Goal: Navigation & Orientation: Find specific page/section

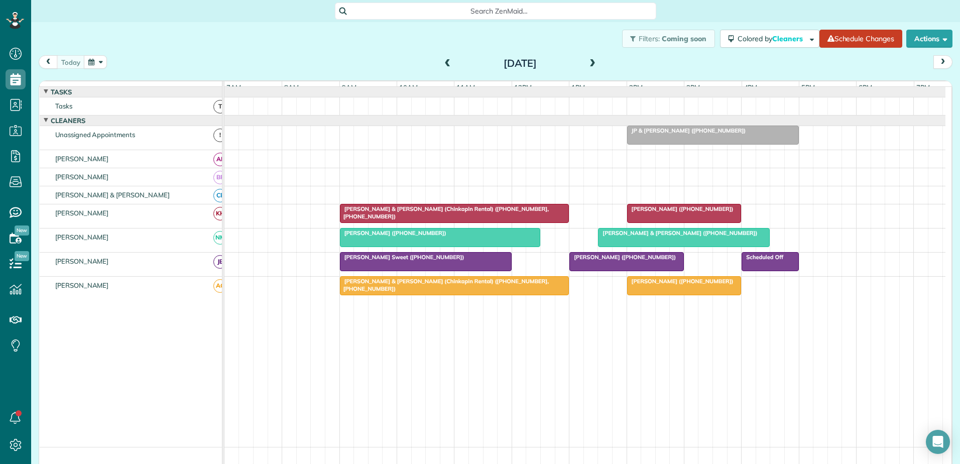
scroll to position [5, 5]
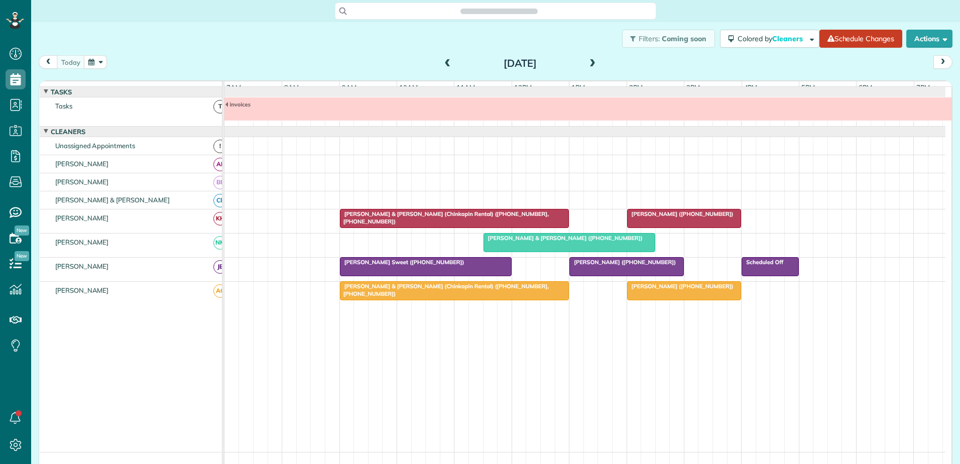
scroll to position [8, 0]
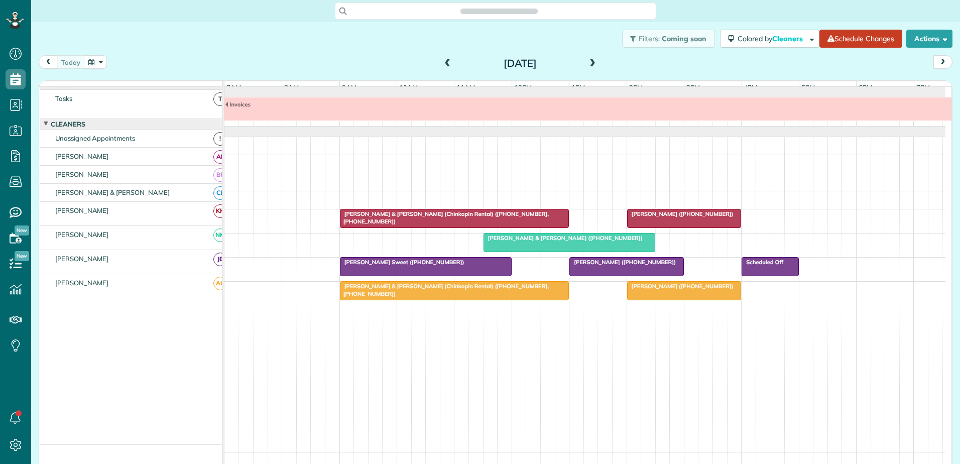
click at [412, 226] on div at bounding box center [454, 218] width 229 height 18
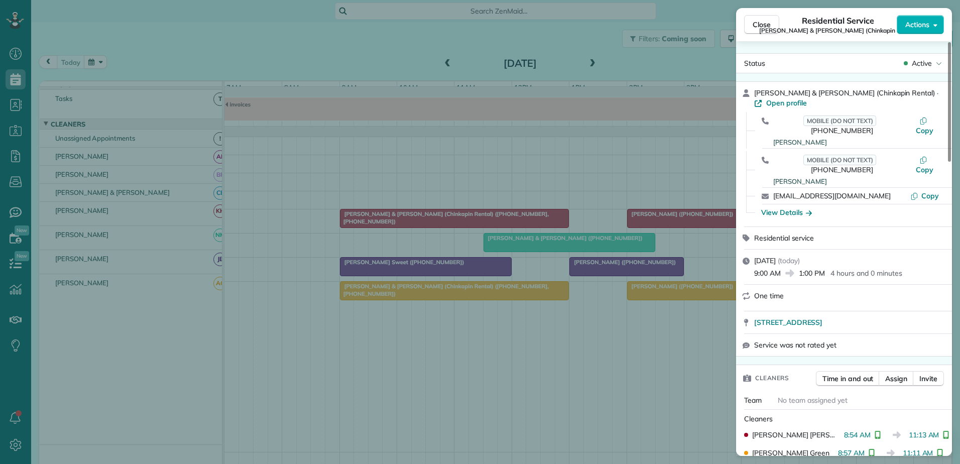
click at [551, 184] on div "Close Residential Service Richard & Diane Kirkman (Chinkapin Rental) Actions St…" at bounding box center [480, 232] width 960 height 464
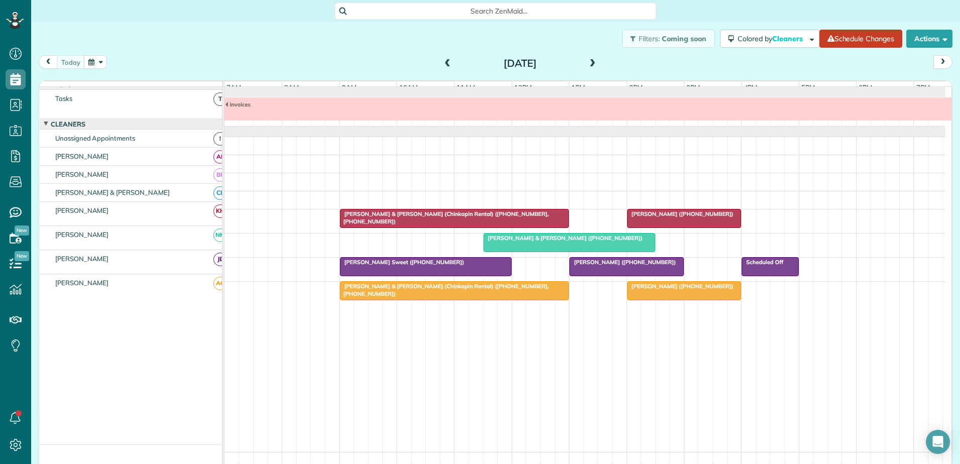
click at [664, 217] on span "[PERSON_NAME] ([PHONE_NUMBER])" at bounding box center [680, 213] width 107 height 7
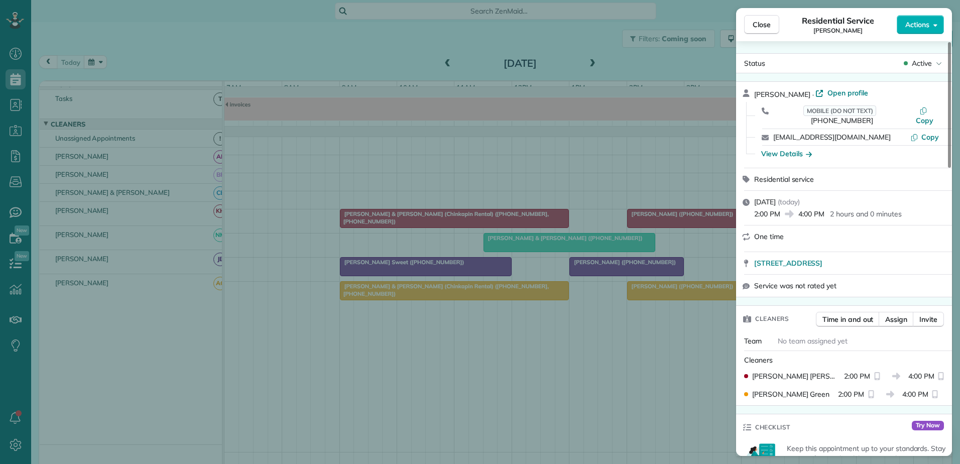
click at [691, 217] on div "Close Residential Service Leisha Nischan Actions Status Active Leisha Nischan ·…" at bounding box center [480, 232] width 960 height 464
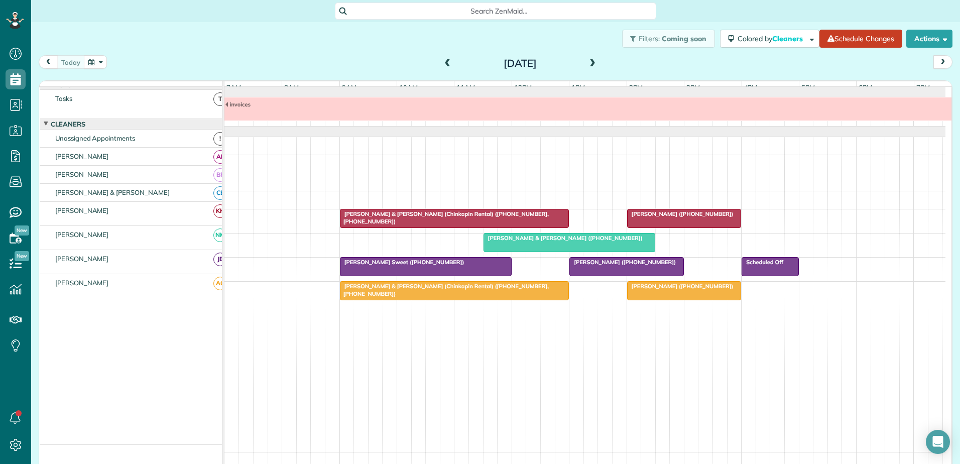
click at [530, 242] on span "[PERSON_NAME] & [PERSON_NAME] ([PHONE_NUMBER])" at bounding box center [563, 238] width 160 height 7
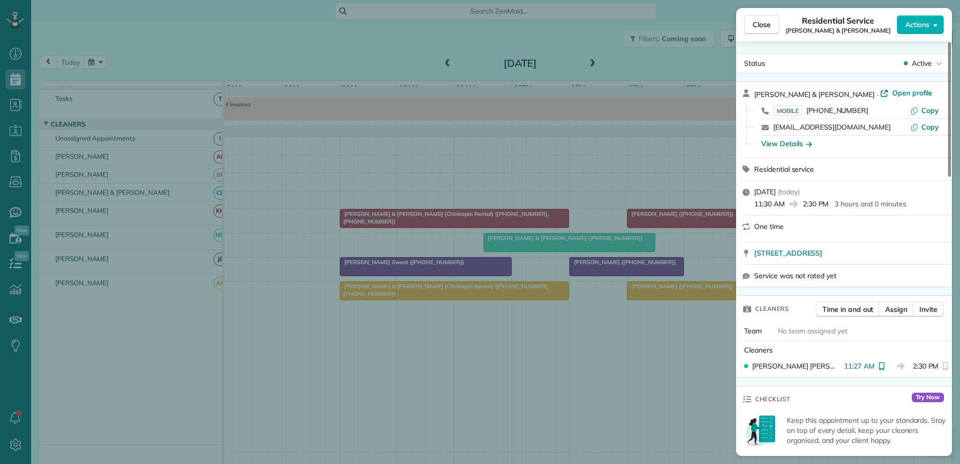
click at [530, 247] on div "Close Residential Service Joe & Melissa Norman Actions Status Active Joe & Meli…" at bounding box center [480, 232] width 960 height 464
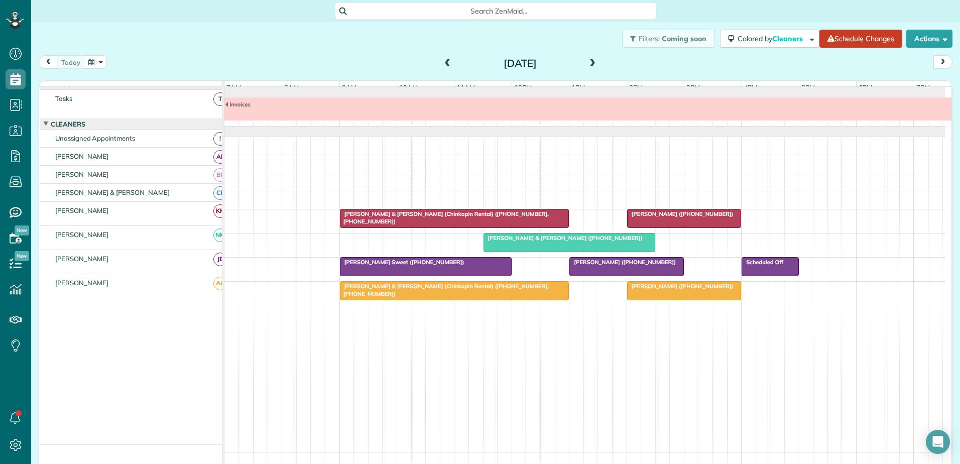
click at [412, 220] on span "Richard & Diane Kirkman (Chinkapin Rental) (+19195484669, +19195483989)" at bounding box center [443, 217] width 209 height 14
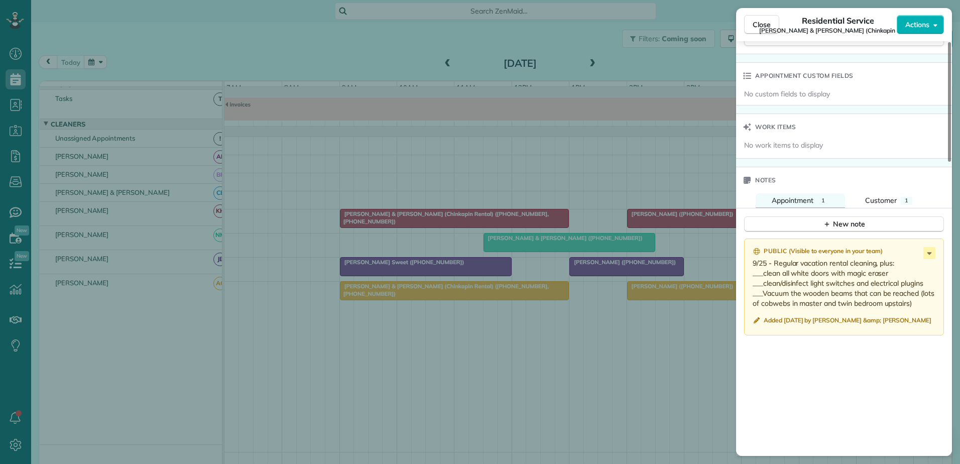
scroll to position [812, 0]
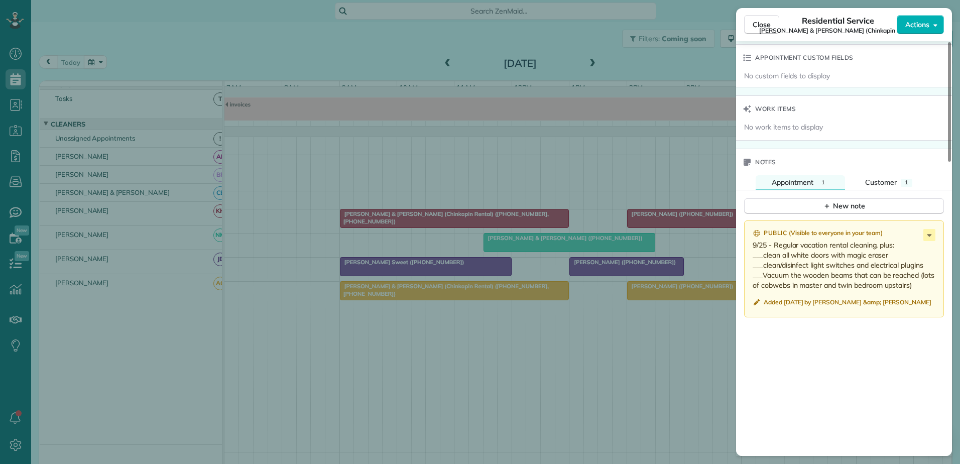
click at [686, 369] on div "Close Residential Service Richard & Diane Kirkman (Chinkapin Rental) Actions St…" at bounding box center [480, 232] width 960 height 464
